Goal: Use online tool/utility: Utilize a website feature to perform a specific function

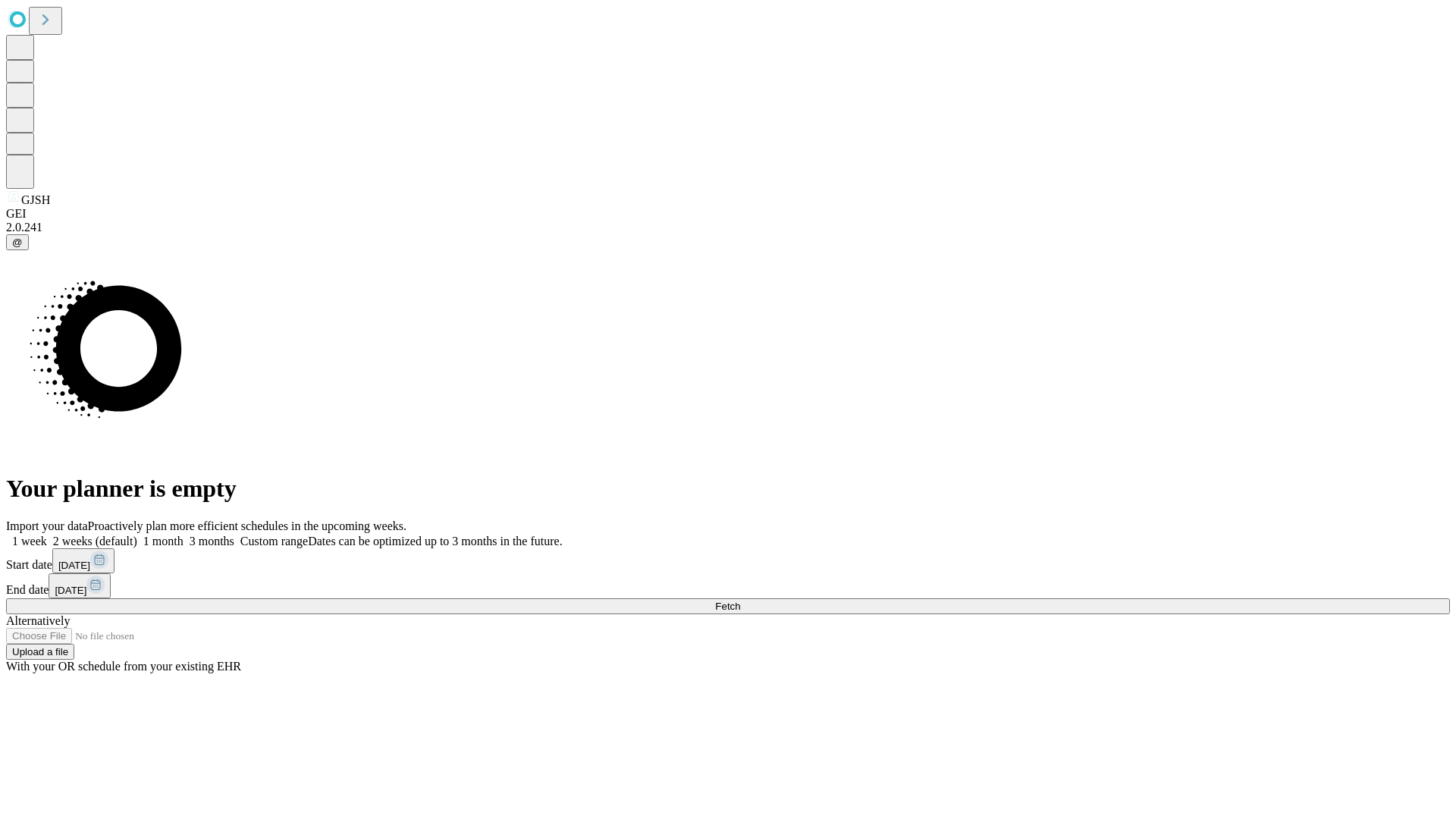
click at [740, 601] on span "Fetch" at bounding box center [727, 606] width 25 height 11
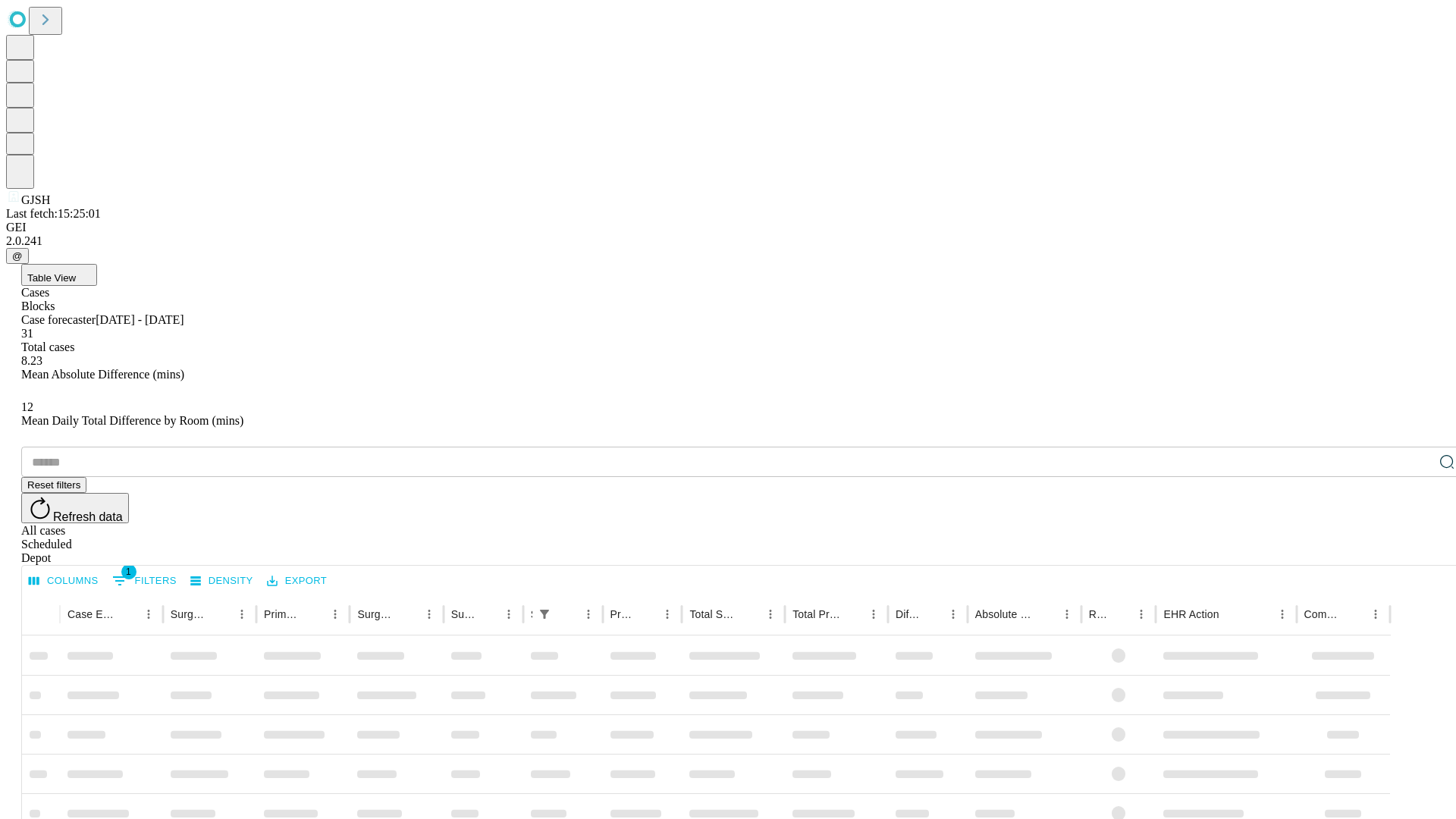
click at [76, 273] on span "Table View" at bounding box center [51, 278] width 49 height 11
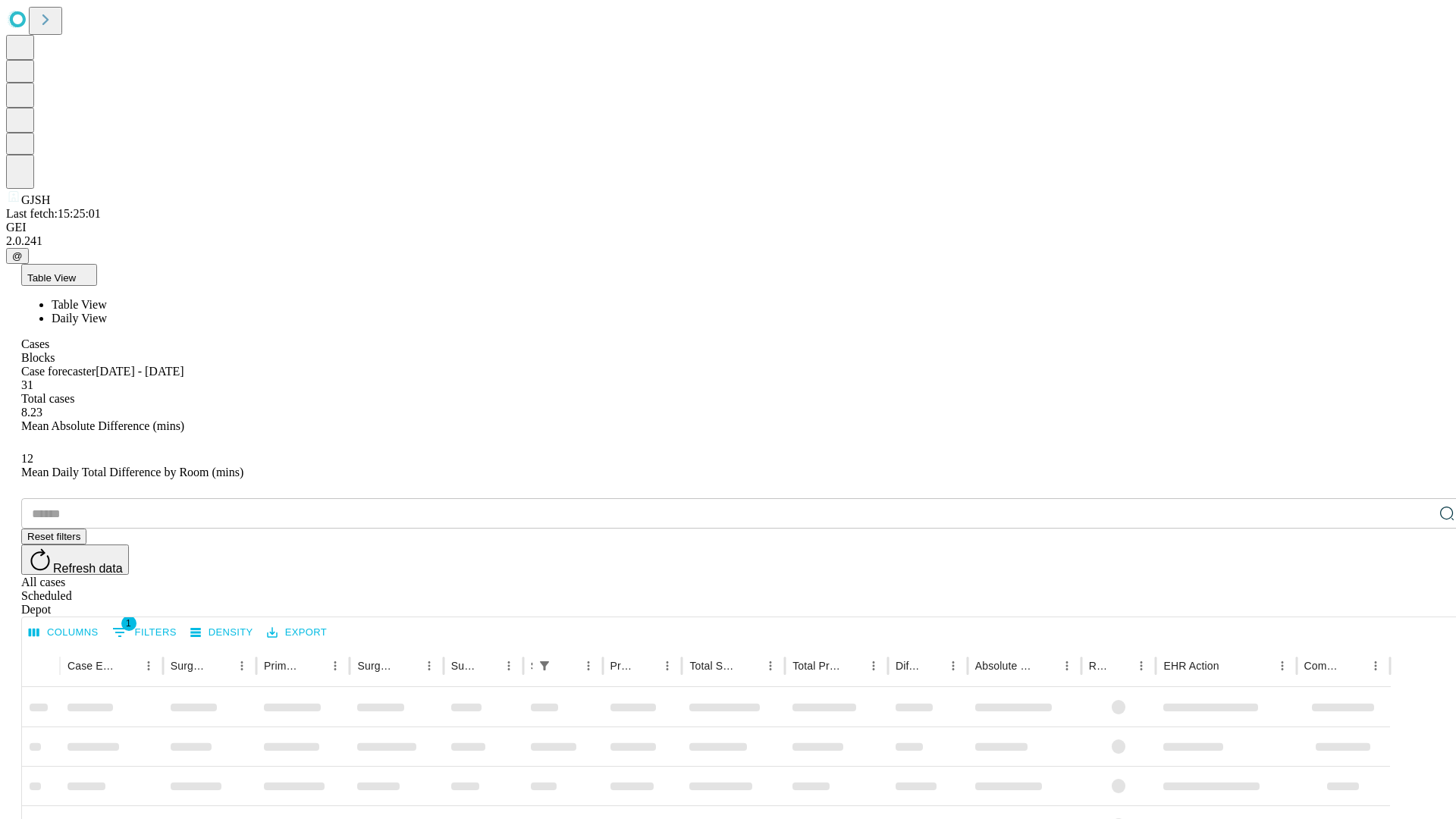
click at [107, 312] on span "Daily View" at bounding box center [79, 318] width 56 height 13
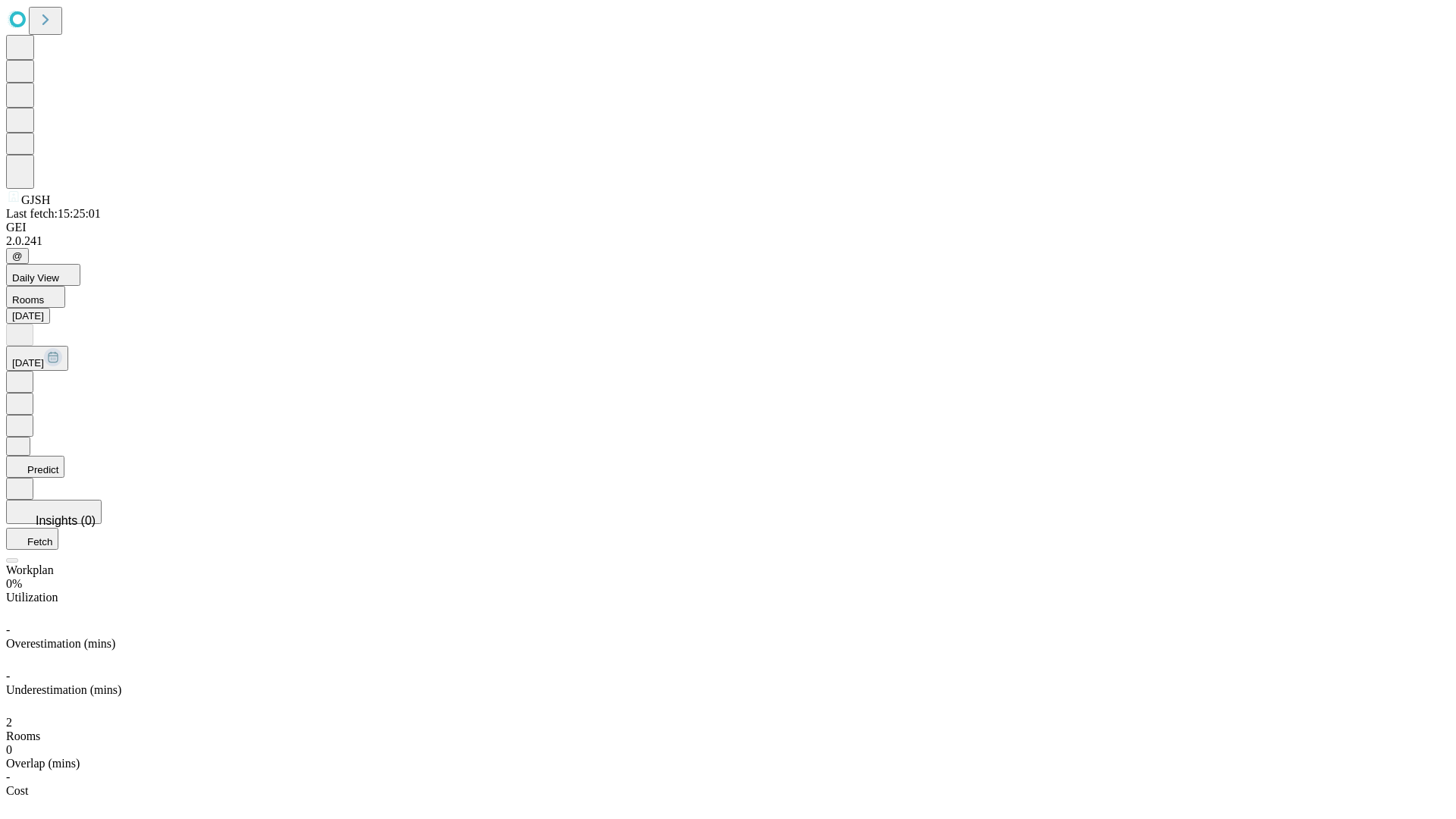
click at [64, 456] on button "Predict" at bounding box center [35, 467] width 58 height 22
